Goal: Transaction & Acquisition: Book appointment/travel/reservation

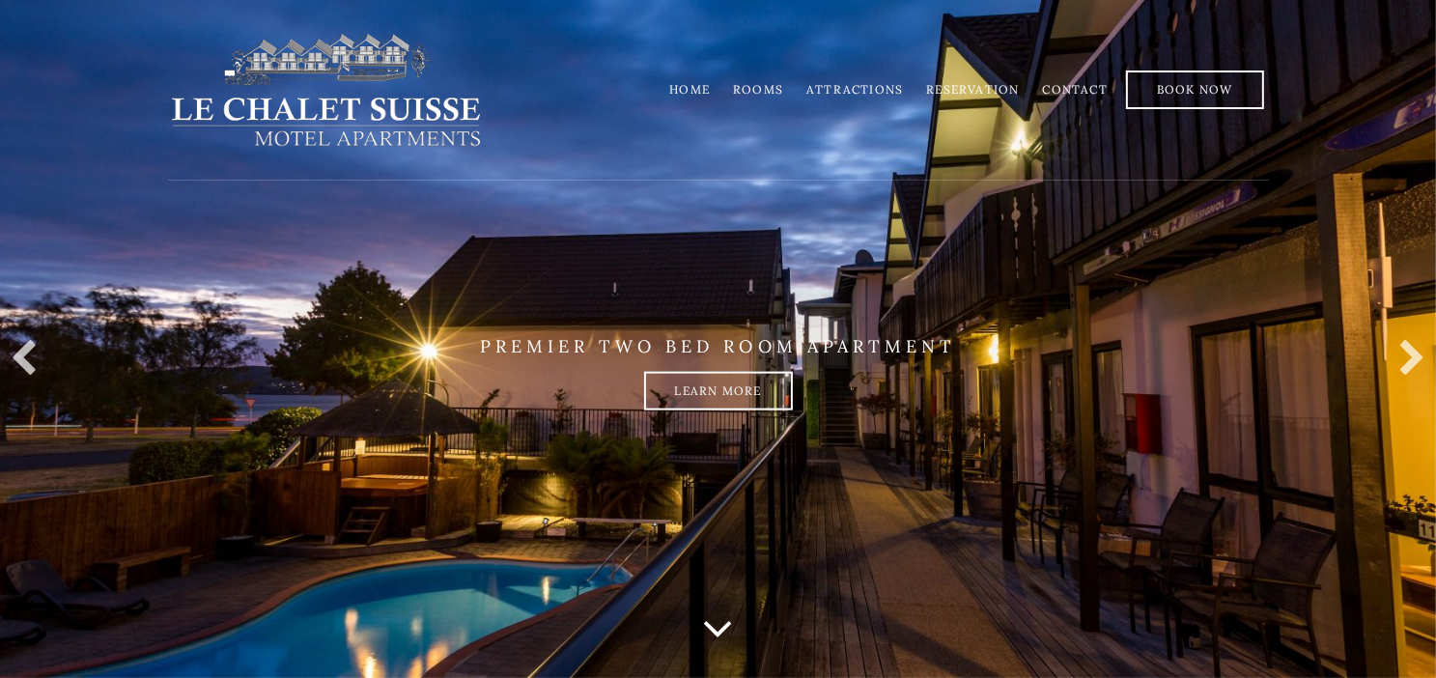
click at [856, 89] on link "Attractions" at bounding box center [854, 89] width 97 height 14
click at [763, 86] on link "Rooms" at bounding box center [758, 89] width 50 height 14
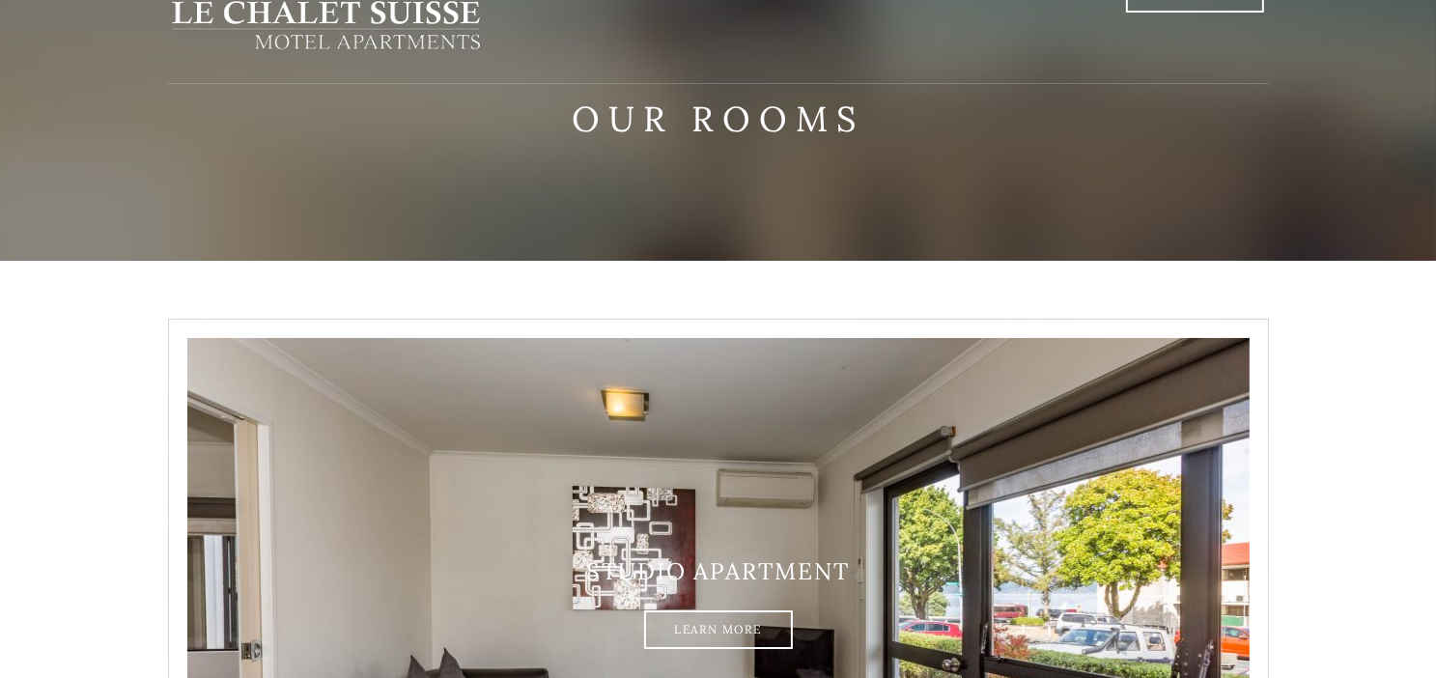
scroll to position [386, 0]
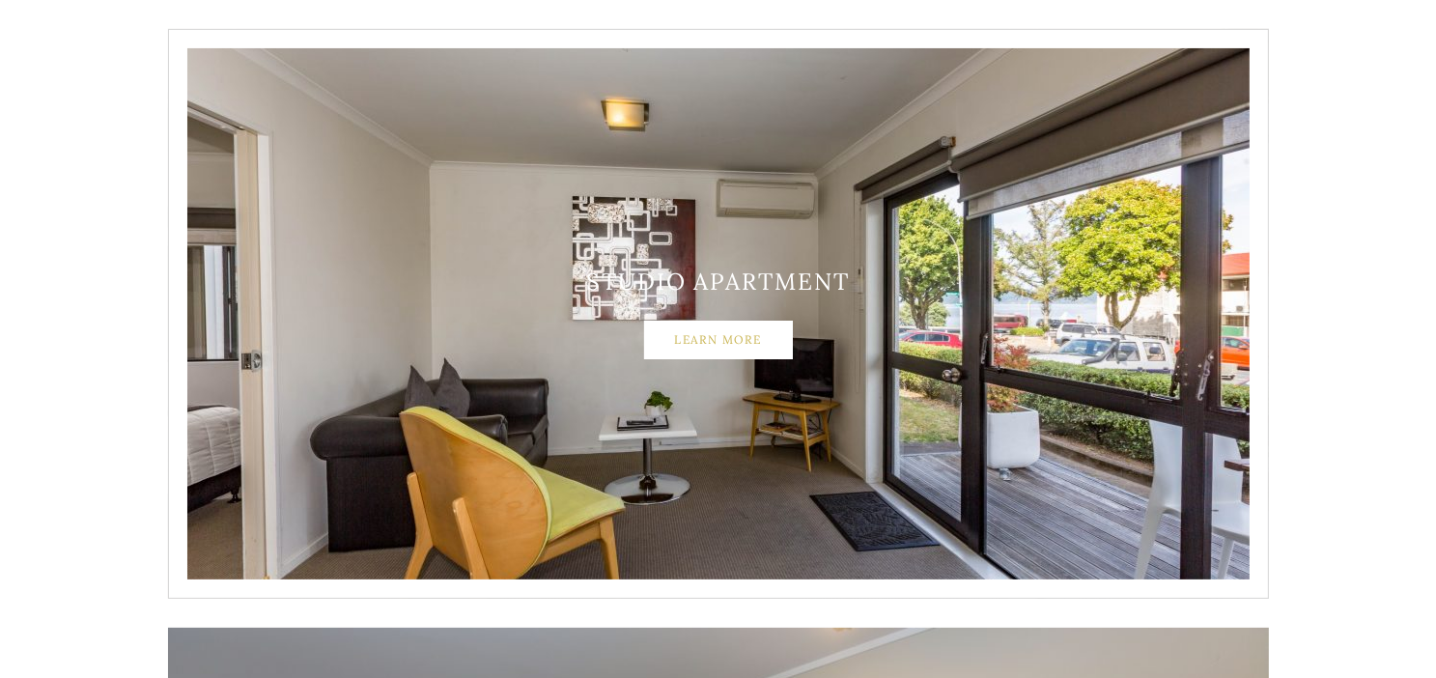
click at [724, 339] on link "Learn More" at bounding box center [718, 340] width 149 height 39
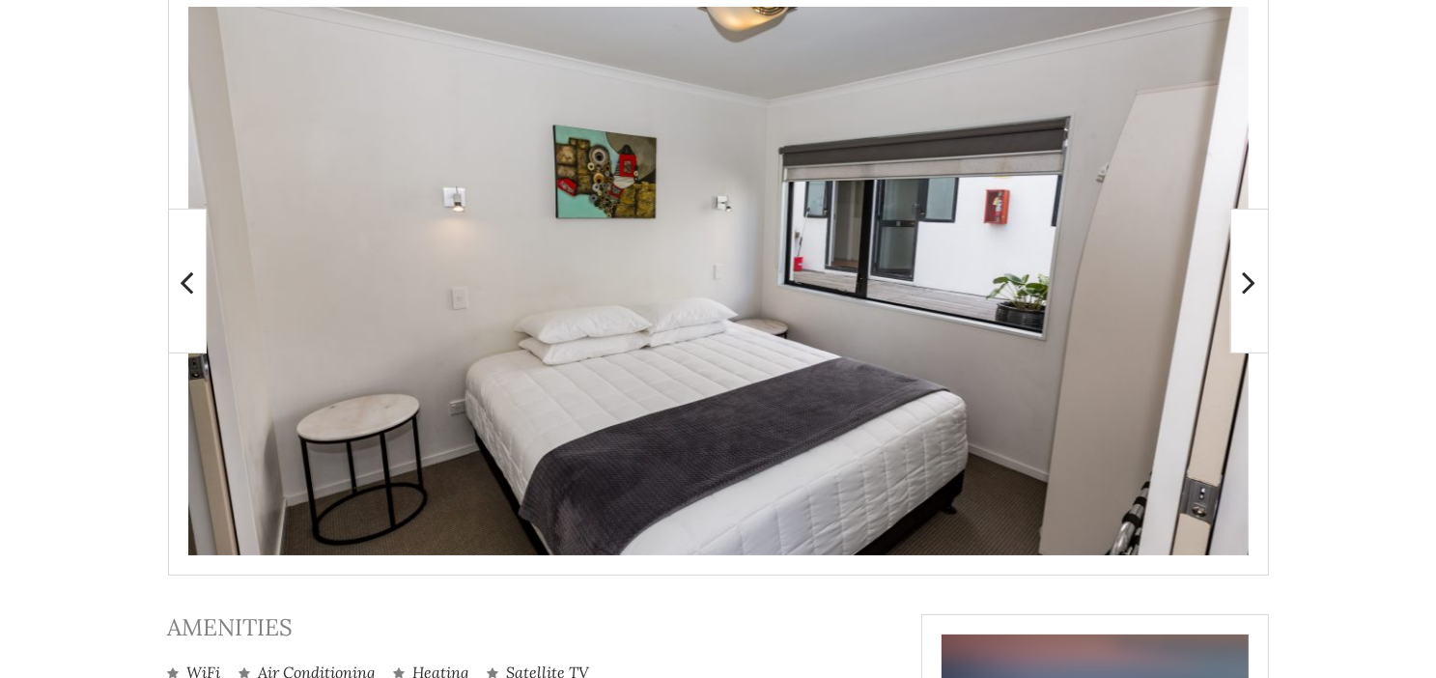
scroll to position [371, 0]
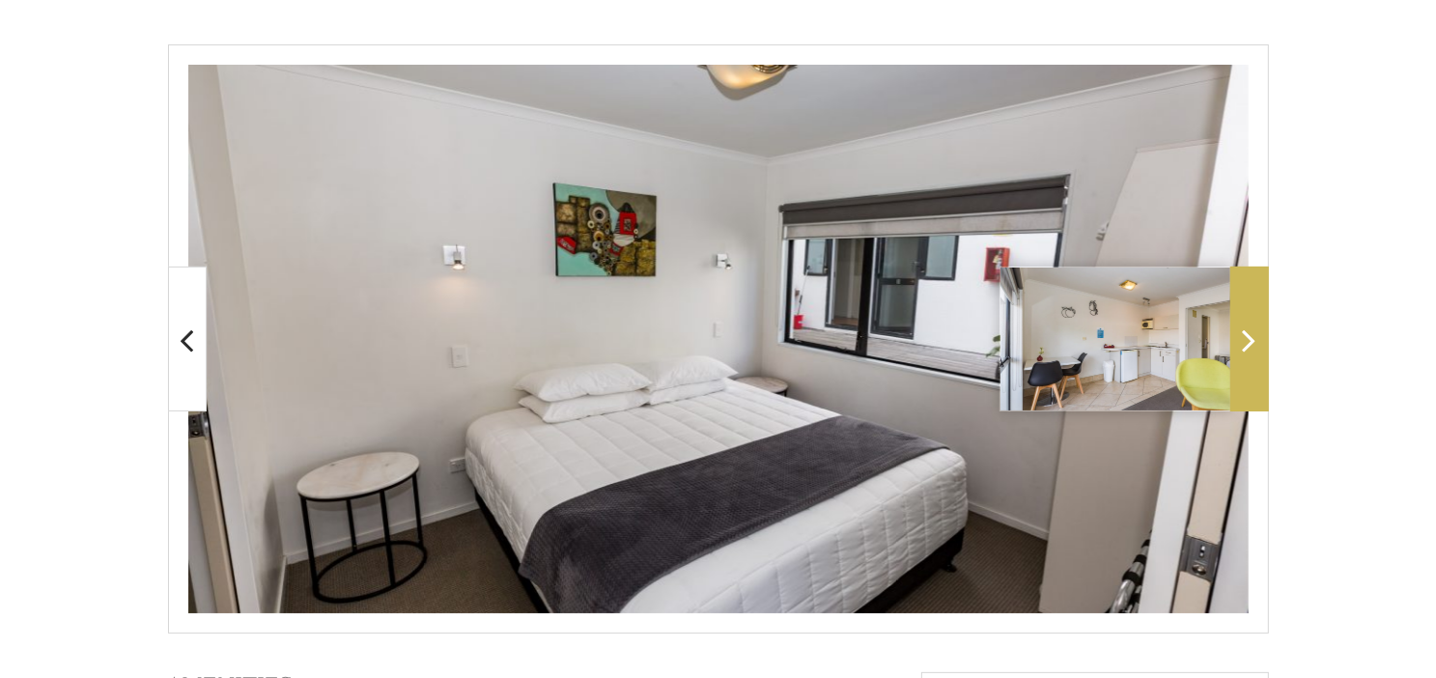
click at [1244, 331] on icon at bounding box center [1250, 340] width 14 height 39
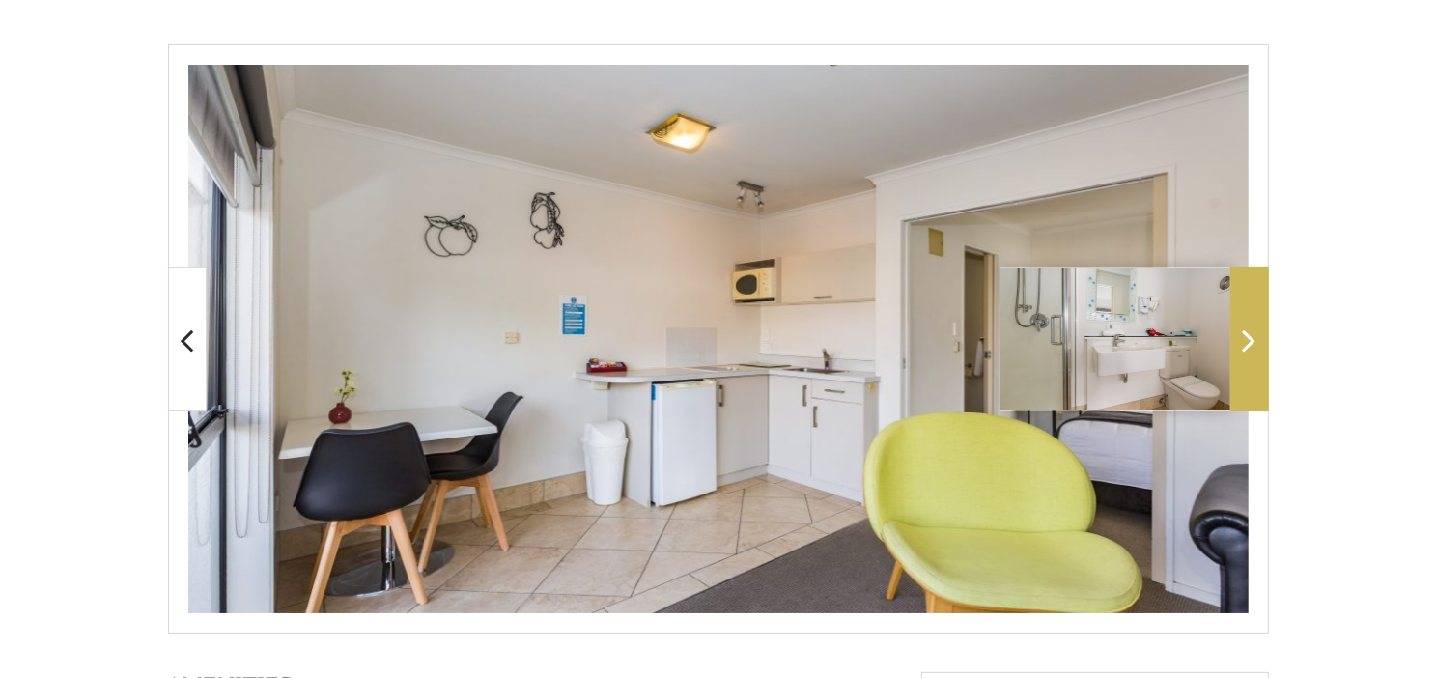
click at [1244, 331] on icon at bounding box center [1250, 340] width 14 height 39
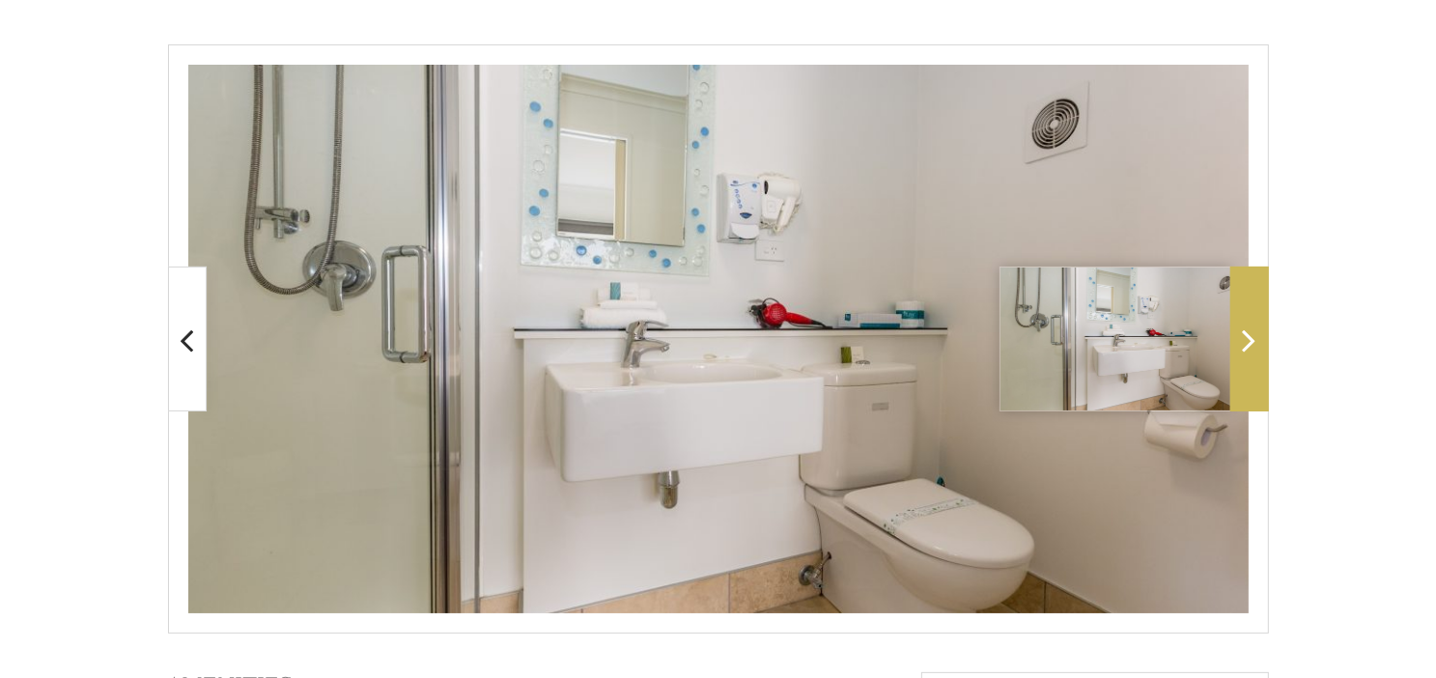
click at [1244, 331] on icon at bounding box center [1250, 340] width 14 height 39
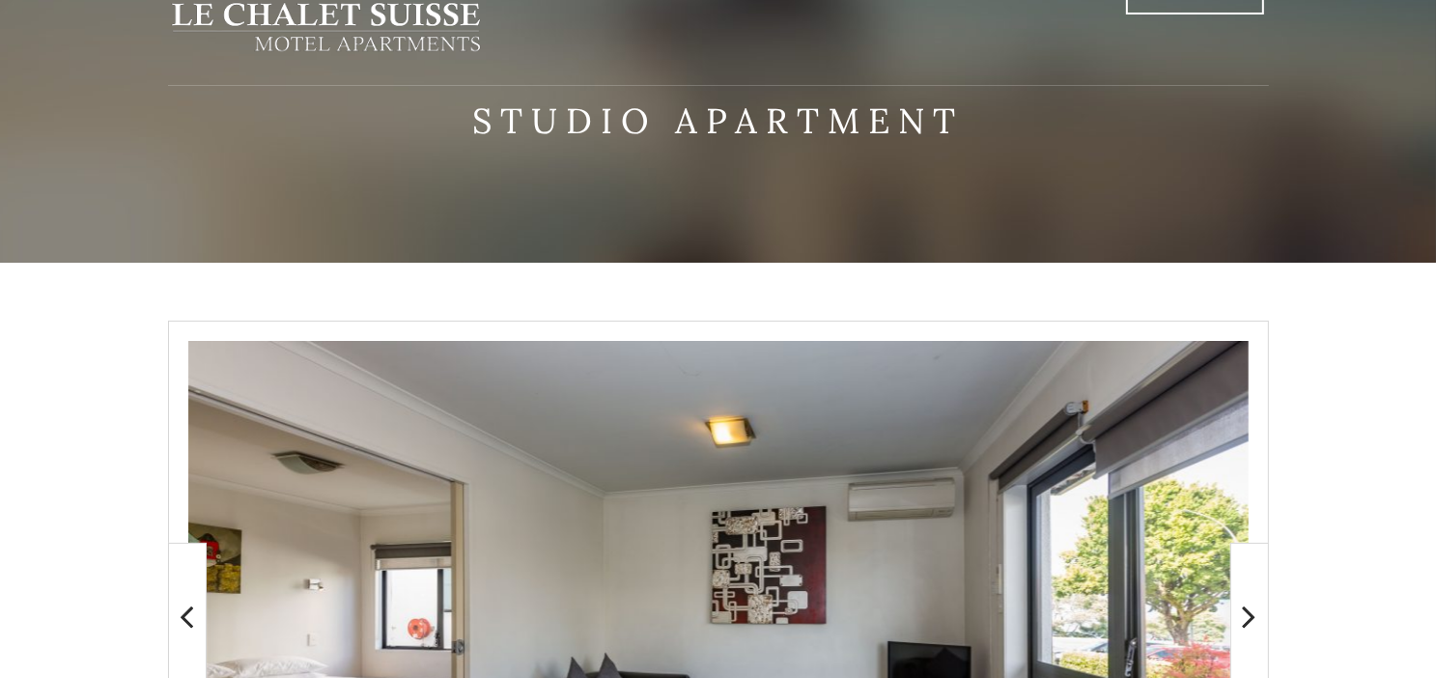
scroll to position [81, 0]
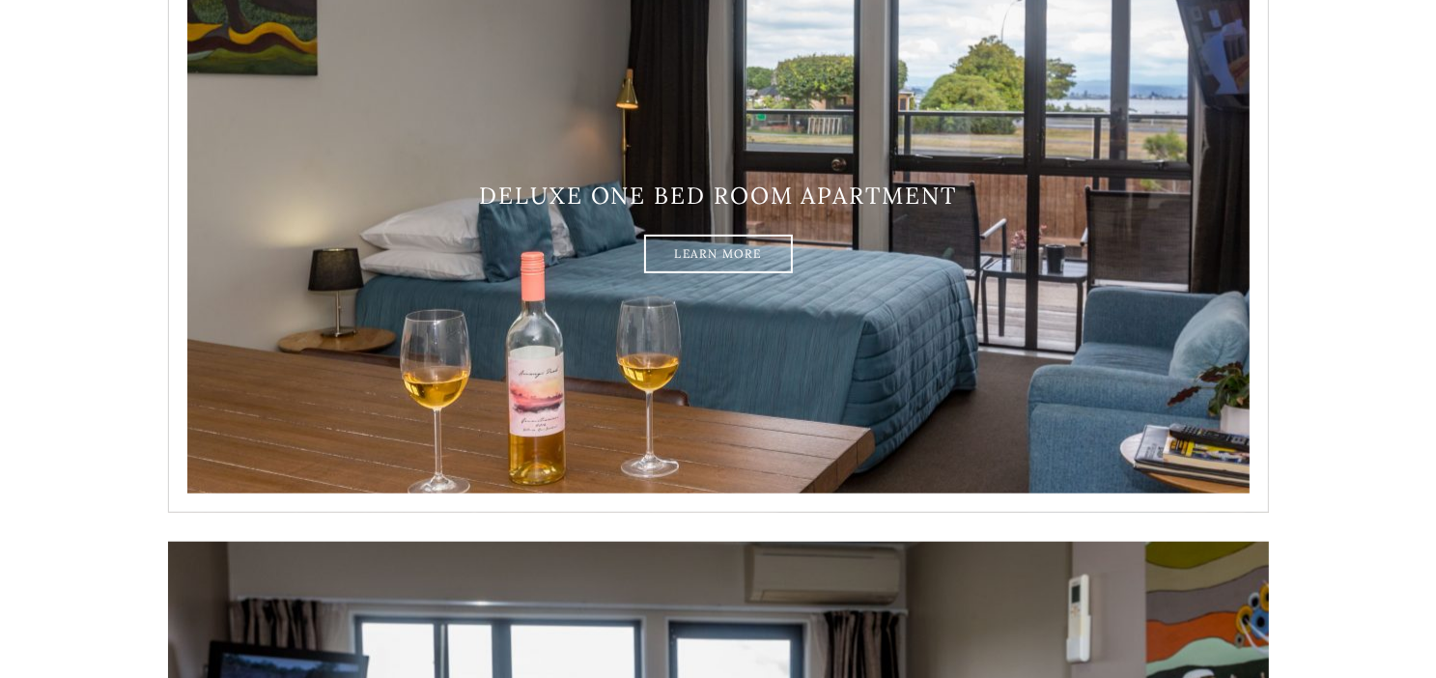
scroll to position [2028, 0]
